Goal: Check status

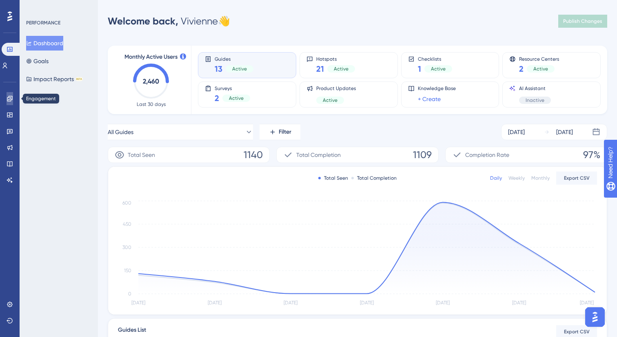
click at [11, 97] on icon at bounding box center [10, 98] width 7 height 7
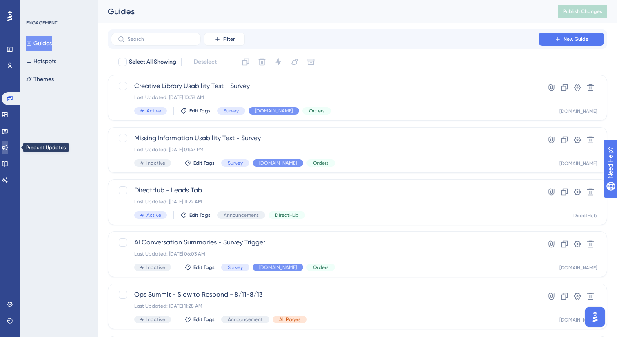
click at [6, 150] on link at bounding box center [5, 147] width 7 height 13
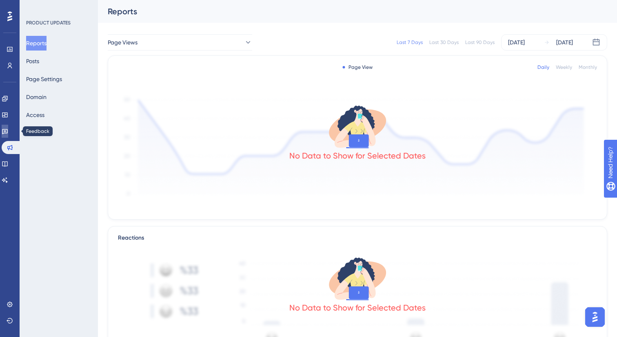
click at [8, 133] on icon at bounding box center [5, 131] width 6 height 5
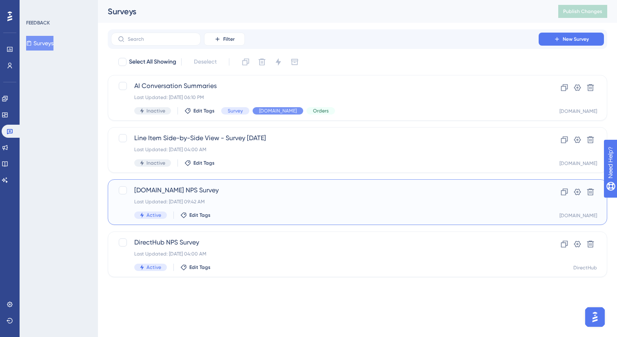
click at [301, 208] on div "[DOMAIN_NAME] NPS Survey Last Updated: [DATE] 09:42 AM Active Edit Tags" at bounding box center [324, 202] width 381 height 33
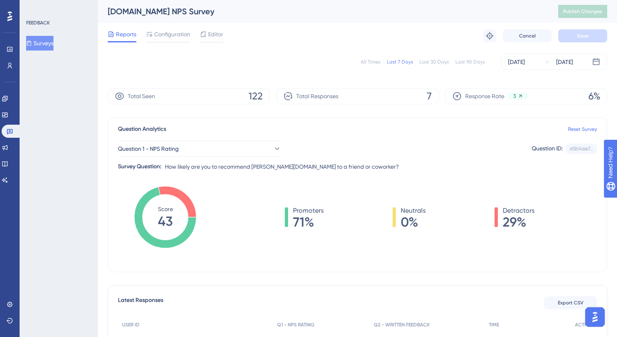
click at [442, 58] on div "All Times Last 7 Days Last 30 Days Last 90 Days [DATE] [DATE]" at bounding box center [357, 62] width 499 height 16
click at [436, 62] on div "Last 30 Days" at bounding box center [433, 62] width 29 height 7
